Goal: Check status

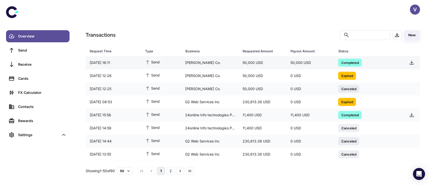
click at [279, 60] on div "50,000 USD" at bounding box center [263, 63] width 48 height 10
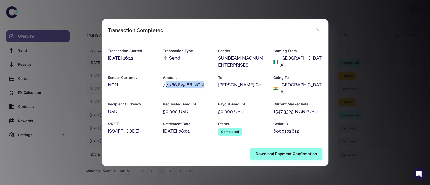
drag, startPoint x: 164, startPoint y: 89, endPoint x: 206, endPoint y: 91, distance: 41.4
click at [206, 88] on div "77,366,625.66 NGN" at bounding box center [187, 84] width 49 height 7
drag, startPoint x: 163, startPoint y: 89, endPoint x: 194, endPoint y: 92, distance: 30.9
click at [194, 88] on div "77,366,625.66 NGN" at bounding box center [187, 84] width 49 height 7
copy div "77,366,625.66"
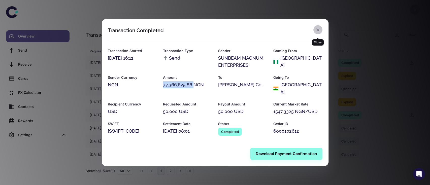
click at [319, 32] on icon "button" at bounding box center [318, 29] width 5 height 5
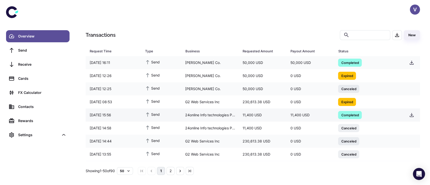
click at [343, 116] on span "Completed" at bounding box center [350, 114] width 24 height 5
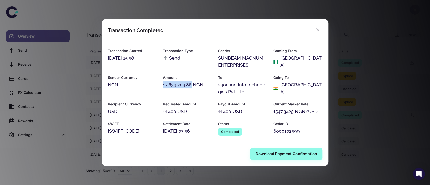
drag, startPoint x: 163, startPoint y: 85, endPoint x: 190, endPoint y: 86, distance: 26.2
click at [190, 86] on div "17,639,704.86 NGN" at bounding box center [187, 84] width 49 height 7
copy div "17,639,704.86"
click at [320, 30] on icon "button" at bounding box center [318, 29] width 5 height 5
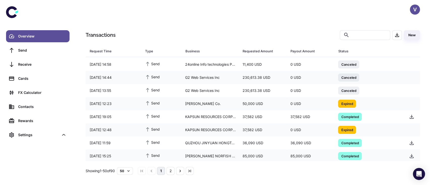
scroll to position [67, 0]
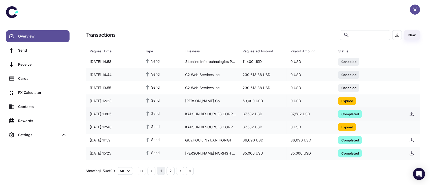
click at [306, 112] on div "37,582 USD" at bounding box center [311, 114] width 48 height 10
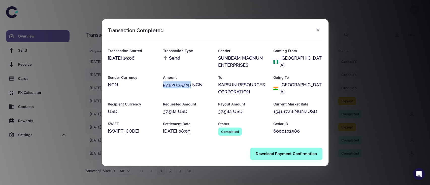
drag, startPoint x: 163, startPoint y: 85, endPoint x: 190, endPoint y: 87, distance: 26.5
click at [190, 87] on div "57,920,357.19 NGN" at bounding box center [187, 84] width 49 height 7
copy div "57,920,357.19"
click at [319, 30] on icon "button" at bounding box center [318, 29] width 5 height 5
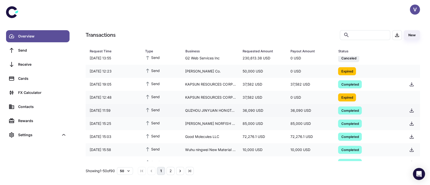
scroll to position [97, 0]
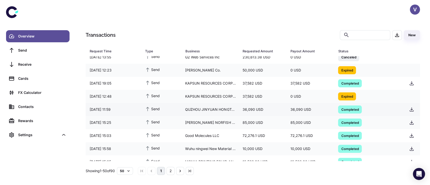
click at [325, 108] on div "36,090 USD" at bounding box center [311, 110] width 48 height 10
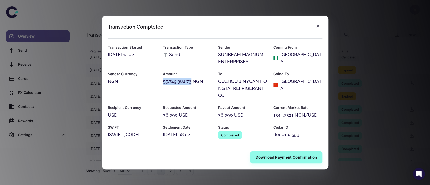
drag, startPoint x: 163, startPoint y: 83, endPoint x: 189, endPoint y: 82, distance: 26.5
click at [189, 82] on div "55,749,384.73 NGN" at bounding box center [187, 81] width 49 height 7
copy div "55,749,384.73"
click at [316, 23] on button "button" at bounding box center [318, 26] width 9 height 9
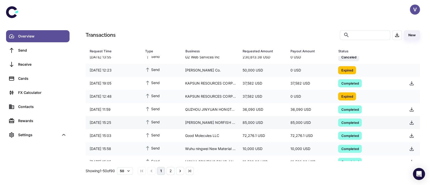
click at [302, 119] on div "85,000 USD" at bounding box center [311, 123] width 48 height 10
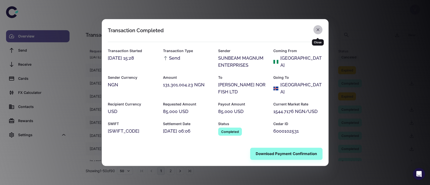
click at [320, 34] on button "button" at bounding box center [318, 29] width 9 height 9
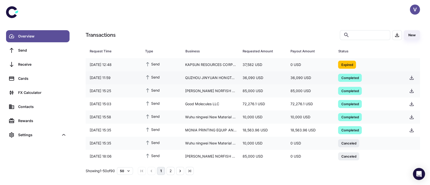
scroll to position [130, 0]
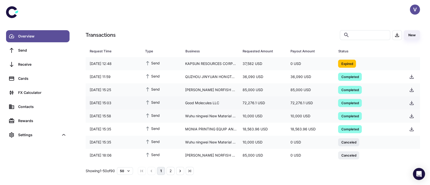
click at [302, 102] on div "72,276.1 USD" at bounding box center [311, 103] width 48 height 10
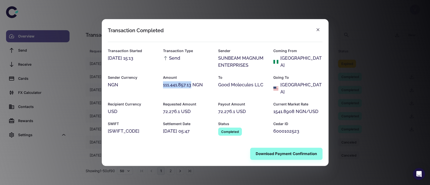
drag, startPoint x: 163, startPoint y: 87, endPoint x: 191, endPoint y: 89, distance: 27.8
click at [191, 88] on div "111,441,857.13 NGN" at bounding box center [187, 84] width 49 height 7
copy div "111,441,857.13"
click at [317, 32] on icon "button" at bounding box center [318, 29] width 5 height 5
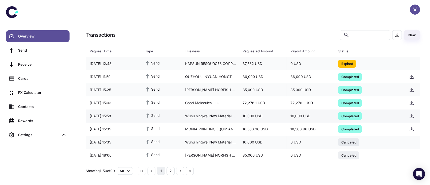
click at [324, 114] on div "10,000 USD" at bounding box center [311, 116] width 48 height 10
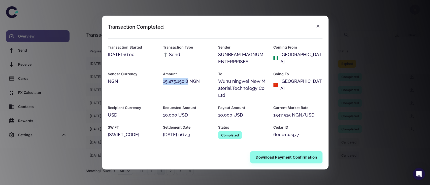
drag, startPoint x: 163, startPoint y: 83, endPoint x: 188, endPoint y: 81, distance: 24.8
click at [188, 81] on div "15,475,150.8 NGN" at bounding box center [187, 81] width 49 height 7
copy div "15,475,150.8"
click at [319, 26] on icon "button" at bounding box center [318, 26] width 5 height 5
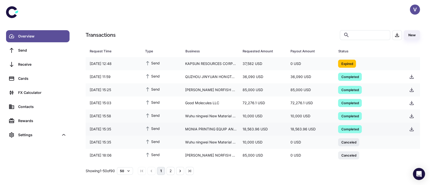
click at [314, 130] on div "18,563.96 USD" at bounding box center [311, 130] width 48 height 10
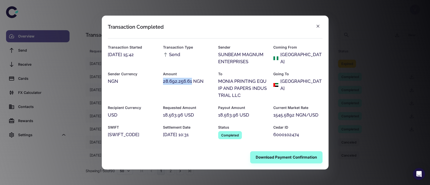
drag, startPoint x: 163, startPoint y: 82, endPoint x: 191, endPoint y: 83, distance: 27.5
click at [191, 83] on div "28,692,256.61 NGN" at bounding box center [187, 81] width 49 height 7
copy div "28,692,256.61"
click at [317, 26] on icon "button" at bounding box center [318, 26] width 5 height 5
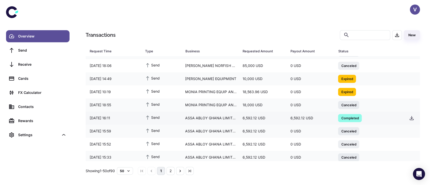
scroll to position [218, 0]
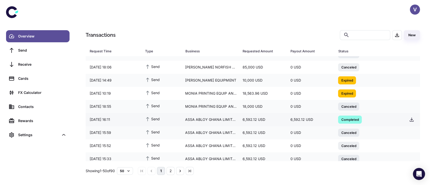
click at [232, 122] on div "ASSA ABLOY GHANA LIMITED" at bounding box center [209, 120] width 57 height 10
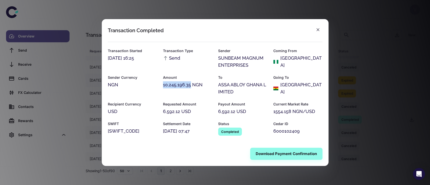
drag, startPoint x: 164, startPoint y: 84, endPoint x: 190, endPoint y: 87, distance: 26.5
click at [190, 87] on div "10,245,196.35 NGN" at bounding box center [187, 84] width 49 height 7
copy div "10,245,196.35"
click at [319, 31] on icon "button" at bounding box center [318, 29] width 3 height 3
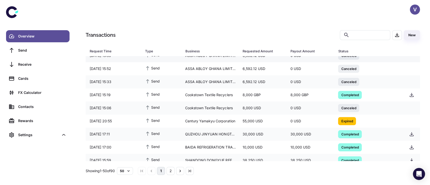
scroll to position [296, 0]
click at [248, 131] on div "30,000 USD" at bounding box center [263, 134] width 48 height 10
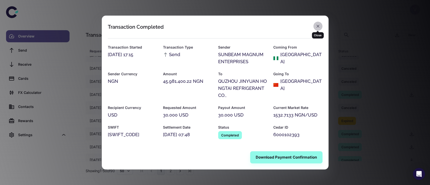
click at [319, 27] on icon "button" at bounding box center [318, 26] width 5 height 5
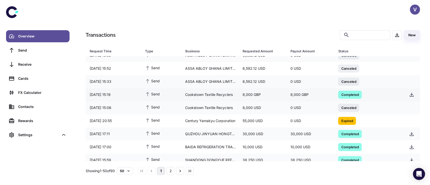
click at [242, 96] on div "8,000 GBP" at bounding box center [263, 95] width 48 height 10
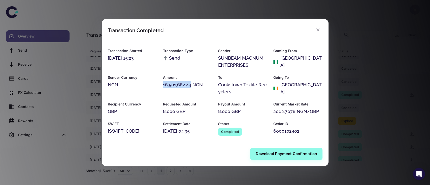
drag, startPoint x: 163, startPoint y: 84, endPoint x: 190, endPoint y: 86, distance: 26.8
click at [190, 86] on div "16,501,662.44 NGN" at bounding box center [187, 84] width 49 height 7
copy div "16,501,662.44"
